Goal: Task Accomplishment & Management: Complete application form

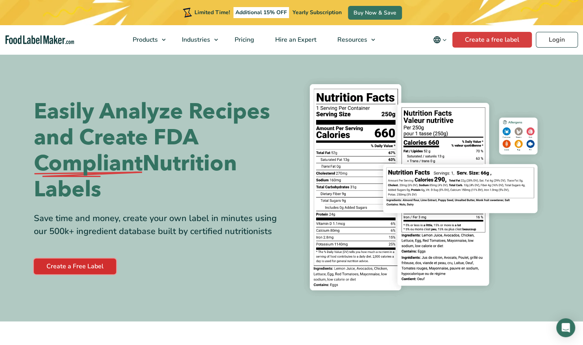
click at [70, 265] on link "Create a Free Label" at bounding box center [75, 267] width 82 height 16
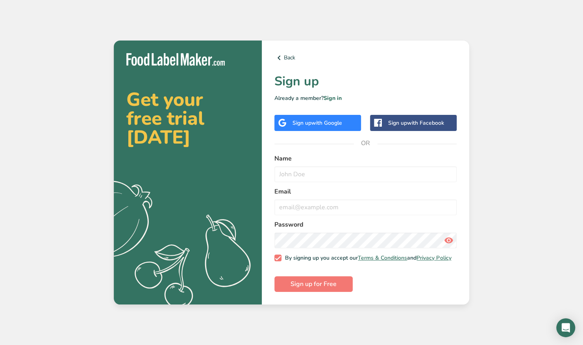
click at [300, 119] on div "Sign up with Google" at bounding box center [318, 123] width 50 height 8
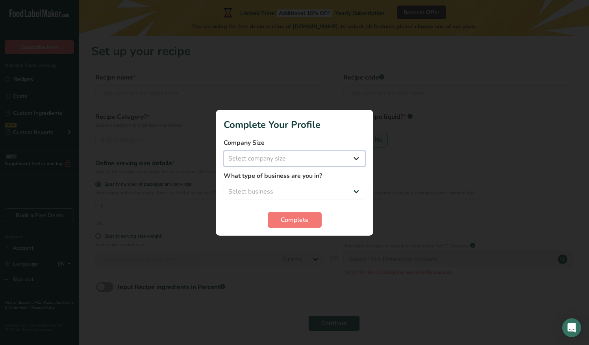
click at [344, 163] on select "Select company size Fewer than 10 Employees 10 to 50 Employees 51 to 500 Employ…" at bounding box center [295, 159] width 142 height 16
select select "1"
click at [224, 151] on select "Select company size Fewer than 10 Employees 10 to 50 Employees 51 to 500 Employ…" at bounding box center [295, 159] width 142 height 16
click at [328, 189] on select "Select business Packaged Food Manufacturer Restaurant & Cafe Bakery Meal Plans …" at bounding box center [295, 192] width 142 height 16
select select "1"
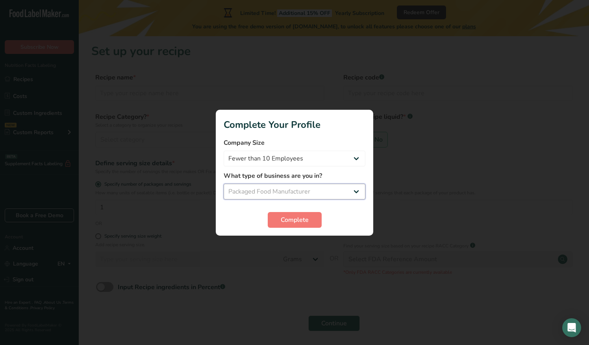
click at [224, 184] on select "Select business Packaged Food Manufacturer Restaurant & Cafe Bakery Meal Plans …" at bounding box center [295, 192] width 142 height 16
click at [297, 217] on span "Complete" at bounding box center [295, 219] width 28 height 9
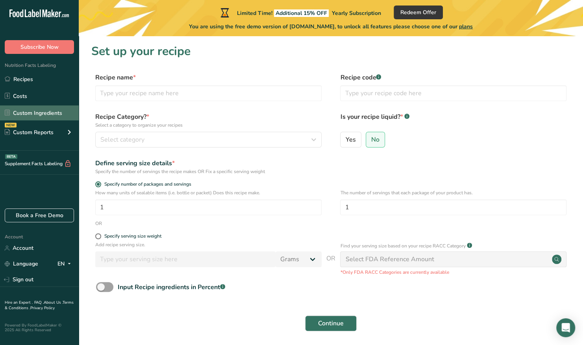
click at [32, 115] on link "Custom Ingredients" at bounding box center [39, 113] width 79 height 15
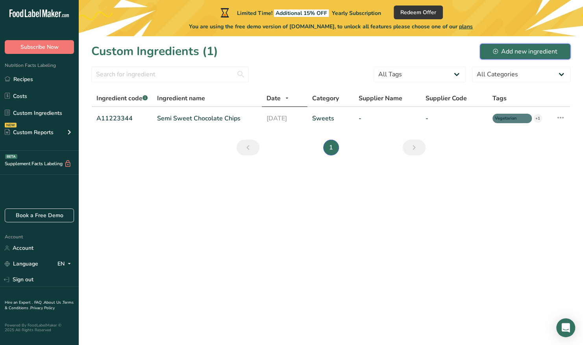
click at [496, 50] on icon at bounding box center [495, 51] width 5 height 5
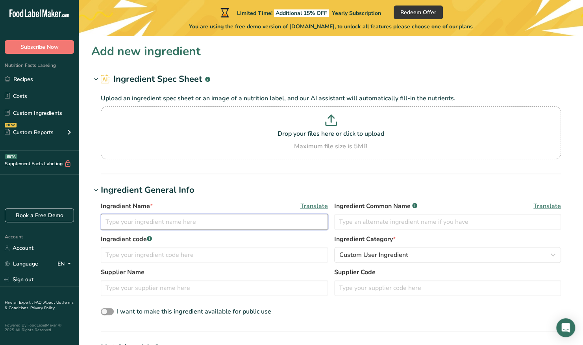
click at [143, 225] on input "text" at bounding box center [214, 222] width 227 height 16
type input "scarcasm"
